Goal: Task Accomplishment & Management: Manage account settings

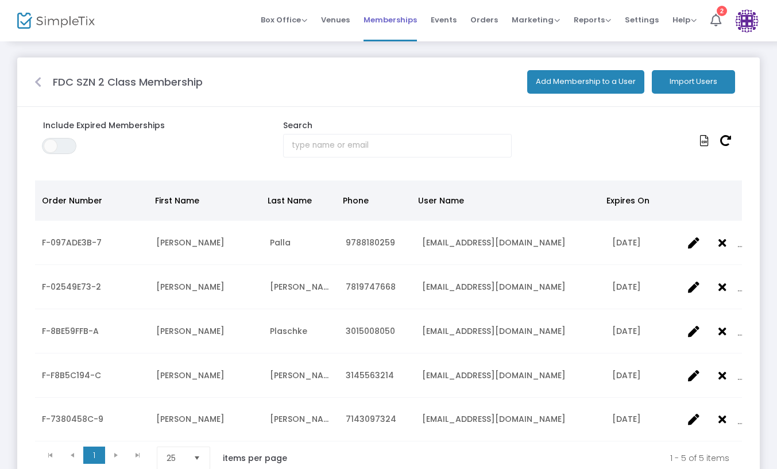
click at [393, 17] on span "Memberships" at bounding box center [390, 19] width 53 height 29
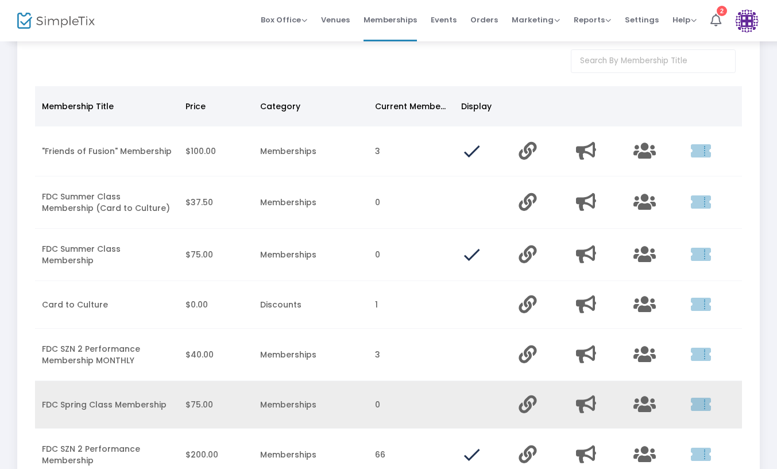
scroll to position [57, 0]
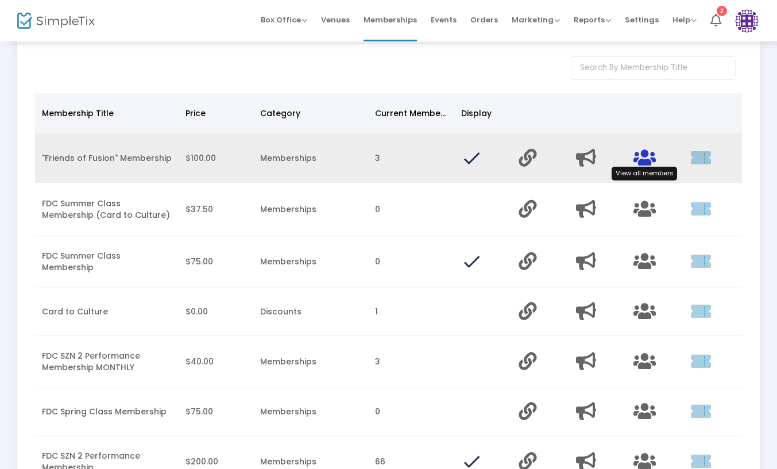
click at [640, 159] on icon "Data table" at bounding box center [644, 158] width 22 height 18
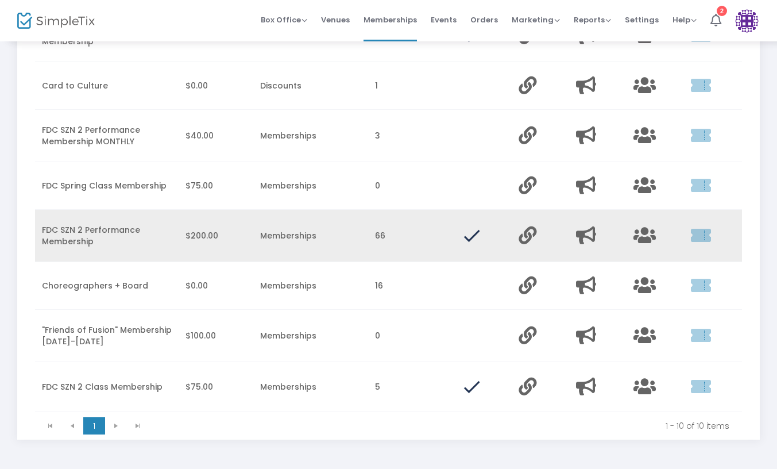
scroll to position [287, 0]
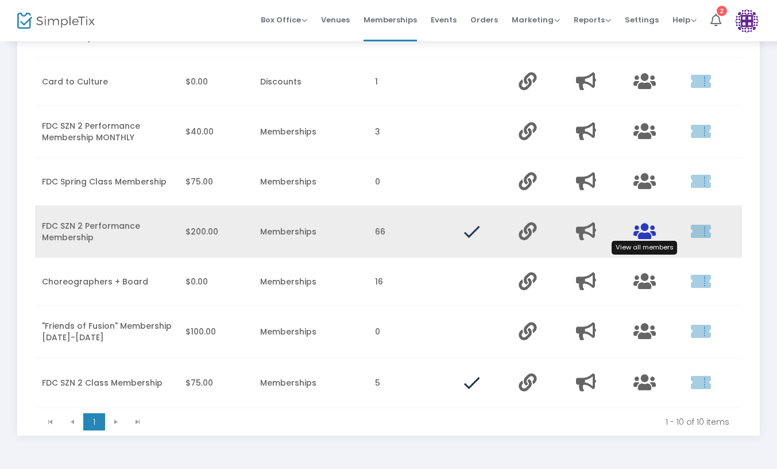
click at [648, 234] on icon "Data table" at bounding box center [644, 231] width 22 height 18
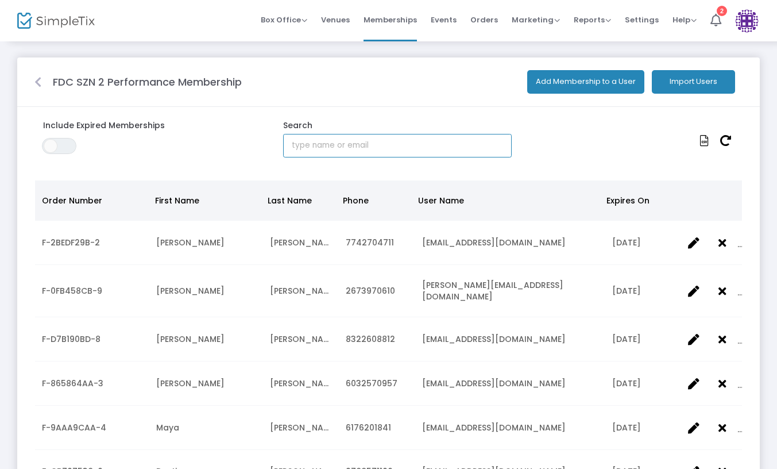
click at [337, 145] on input "text" at bounding box center [397, 146] width 229 height 24
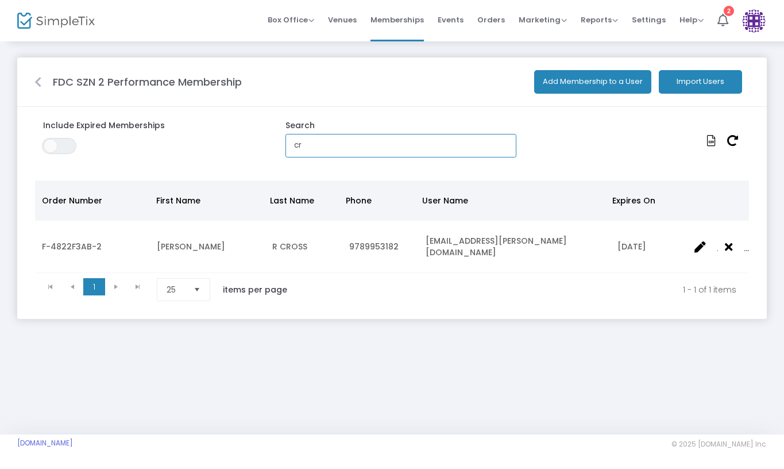
type input "c"
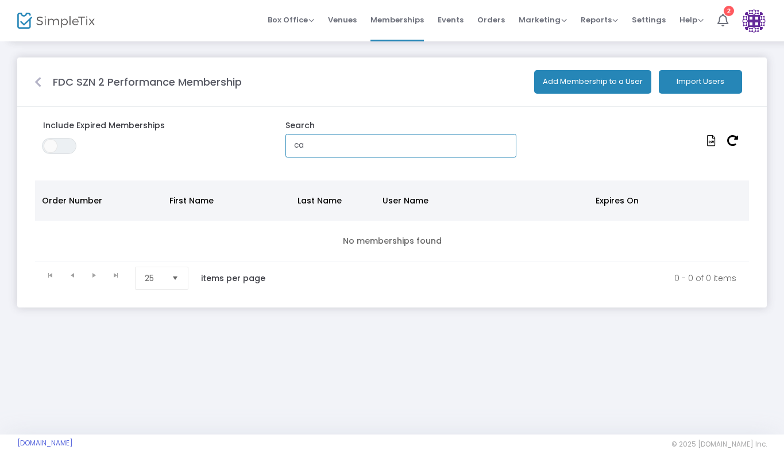
type input "c"
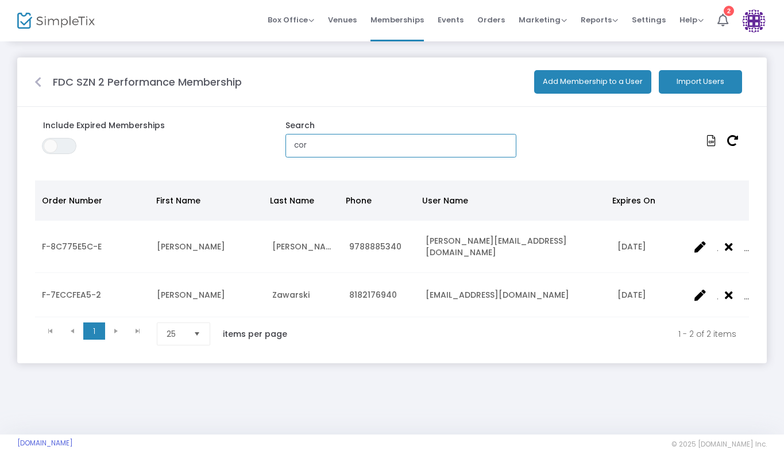
click at [339, 143] on input "cor" at bounding box center [400, 146] width 231 height 24
drag, startPoint x: 361, startPoint y: 144, endPoint x: 281, endPoint y: 143, distance: 79.3
click at [281, 143] on div "Search cor" at bounding box center [392, 138] width 242 height 38
click at [37, 82] on icon at bounding box center [37, 81] width 7 height 11
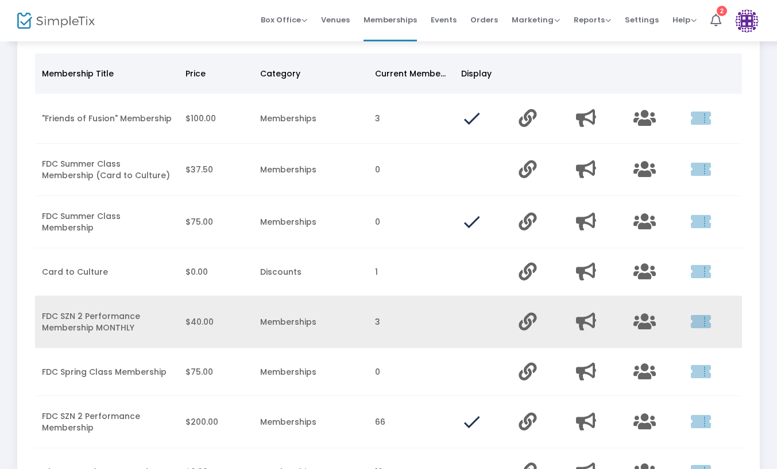
scroll to position [101, 0]
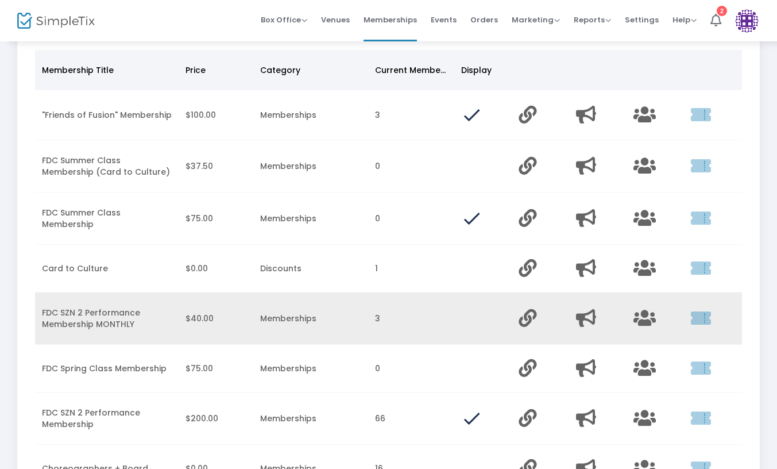
click at [632, 318] on td "Data table" at bounding box center [655, 318] width 57 height 52
click at [643, 320] on icon "Data table" at bounding box center [644, 318] width 22 height 18
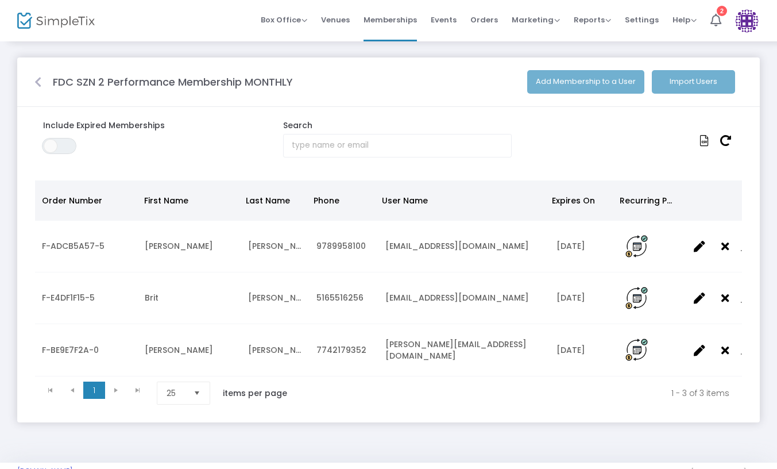
click at [40, 82] on icon at bounding box center [37, 81] width 7 height 11
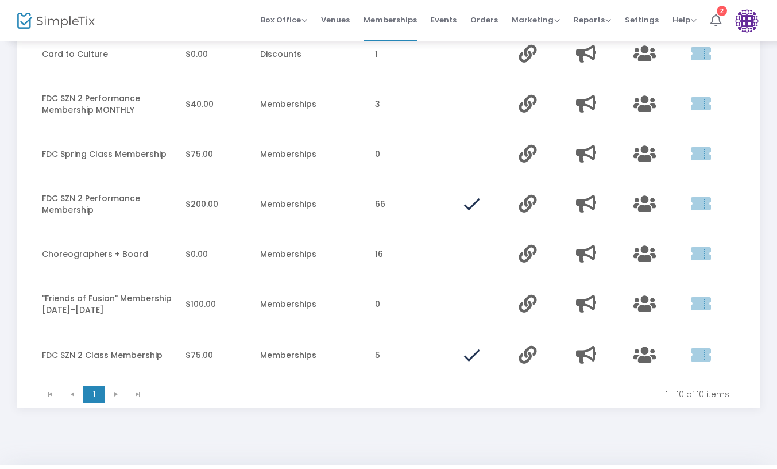
scroll to position [324, 0]
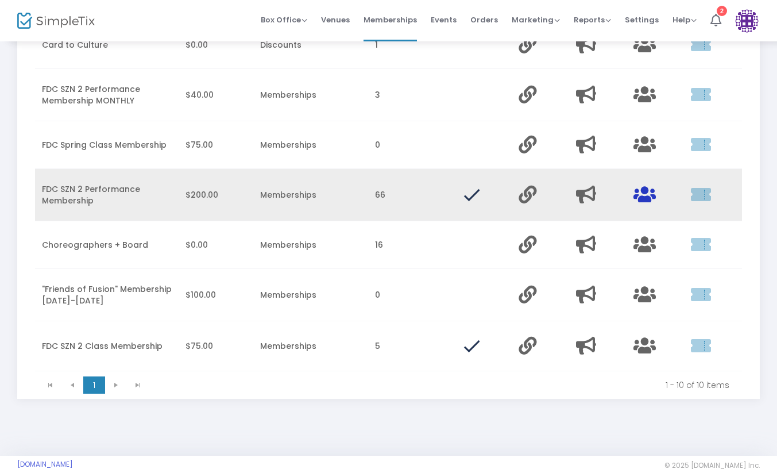
click at [652, 199] on icon "Data table" at bounding box center [644, 195] width 22 height 18
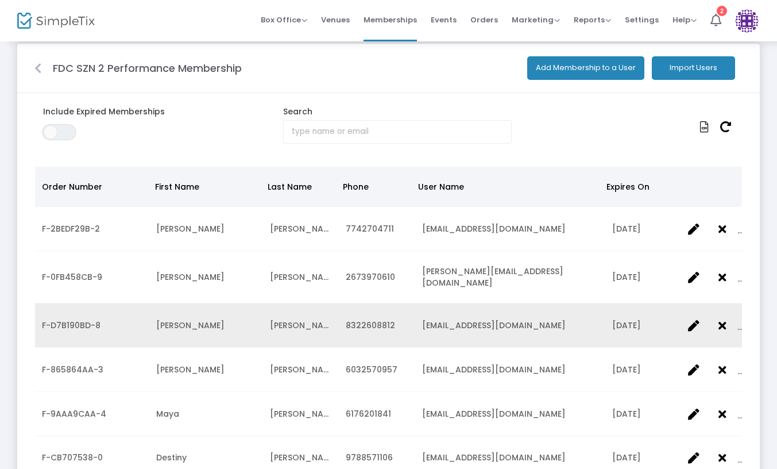
scroll to position [14, 0]
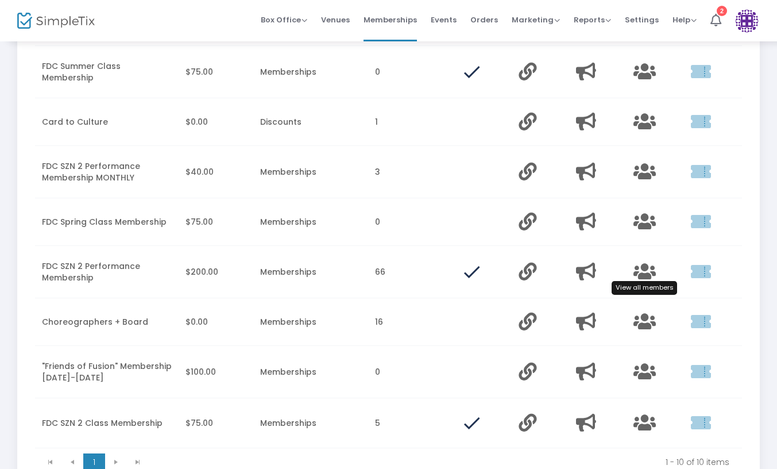
click at [641, 269] on icon "Data table" at bounding box center [644, 271] width 22 height 18
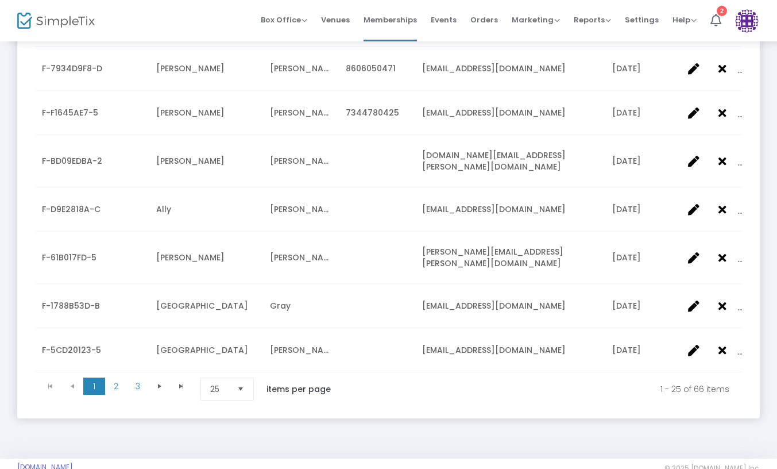
scroll to position [982, 0]
